Goal: Task Accomplishment & Management: Manage account settings

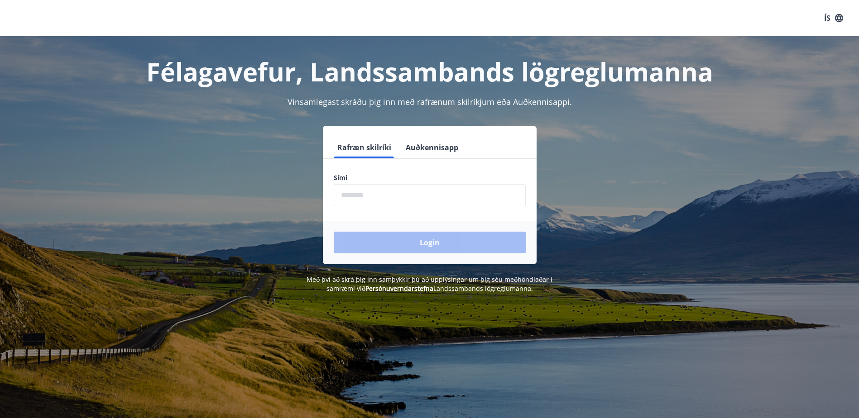
click at [365, 197] on input "phone" at bounding box center [430, 195] width 192 height 22
type input "********"
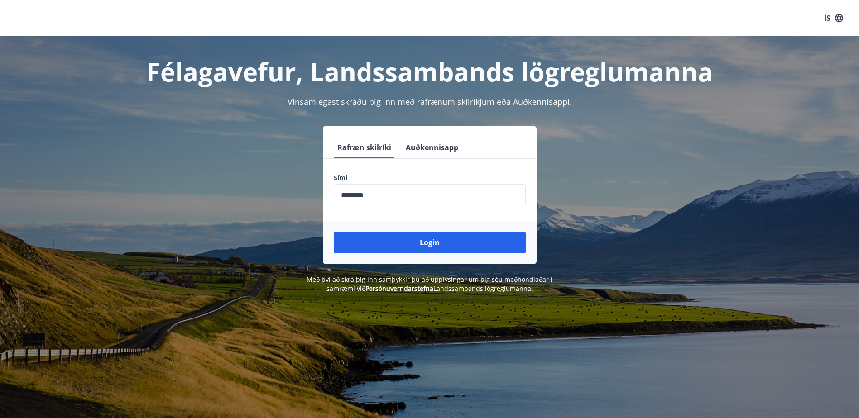
click at [410, 253] on div "Login" at bounding box center [430, 242] width 214 height 43
click at [411, 244] on button "Login" at bounding box center [430, 243] width 192 height 22
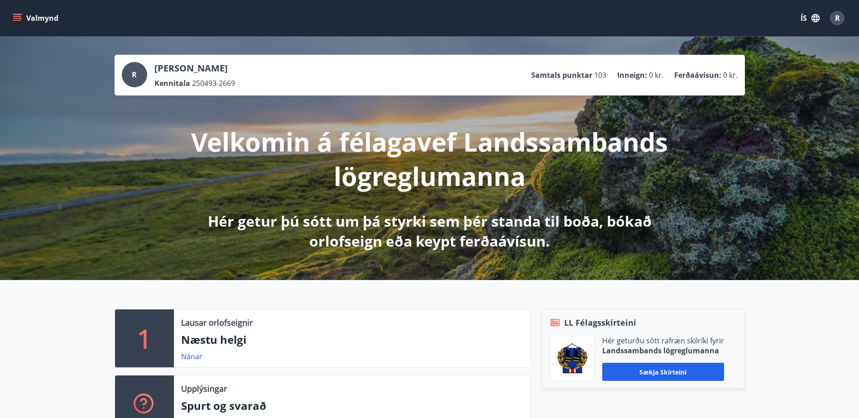
click at [16, 12] on button "Valmynd" at bounding box center [36, 18] width 51 height 16
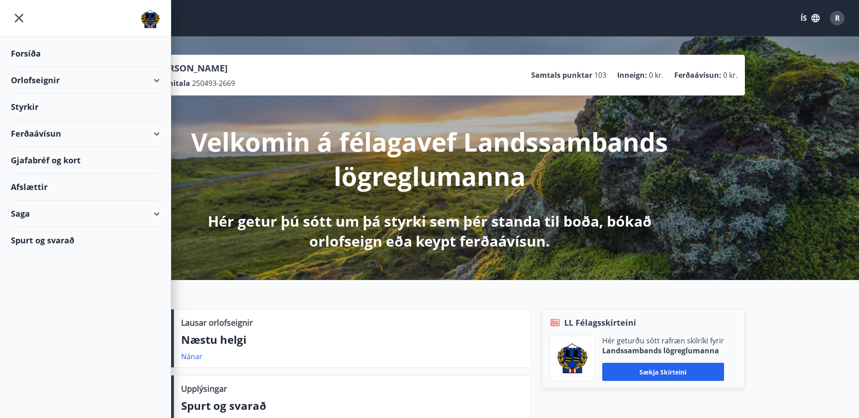
click at [71, 161] on div "Gjafabréf og kort" at bounding box center [85, 160] width 149 height 27
